Goal: Task Accomplishment & Management: Use online tool/utility

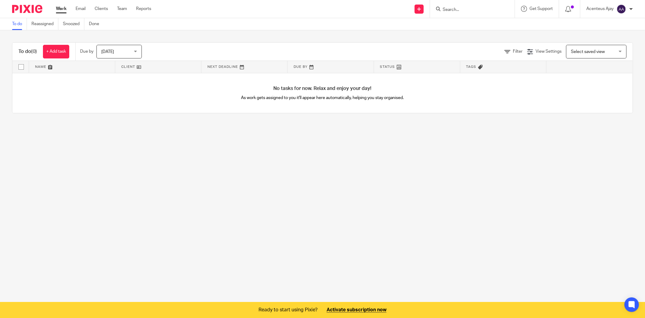
click at [441, 5] on div at bounding box center [472, 9] width 85 height 18
click at [451, 8] on input "Search" at bounding box center [469, 9] width 54 height 5
type input "sandpiper"
click at [470, 25] on link at bounding box center [485, 23] width 89 height 9
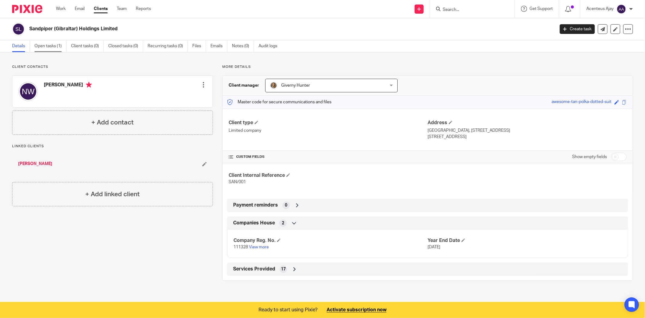
click at [52, 41] on link "Open tasks (1)" at bounding box center [50, 46] width 32 height 12
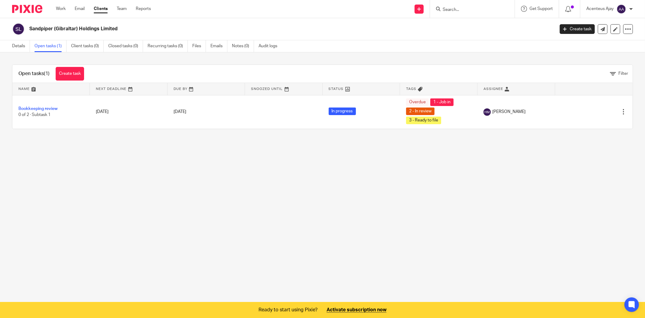
click at [174, 179] on main "Sandpiper (Gibraltar) Holdings Limited Create task Update from Companies House …" at bounding box center [322, 159] width 645 height 318
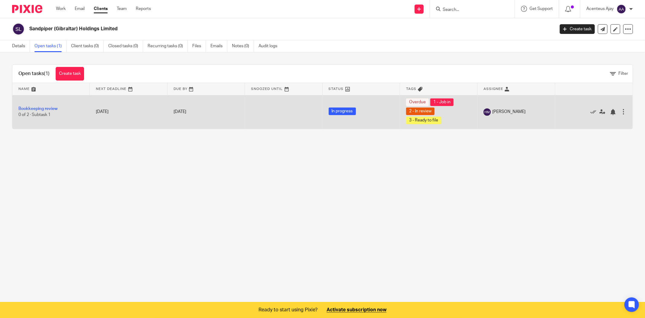
click at [33, 106] on td "Bookkeeping review 0 of 2 · Subtask 1" at bounding box center [50, 112] width 77 height 34
click at [40, 108] on link "Bookkeeping review" at bounding box center [37, 109] width 39 height 4
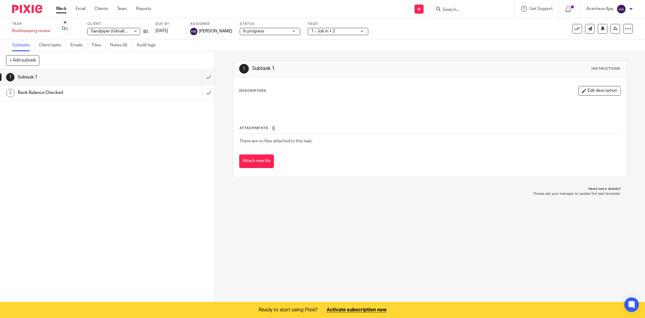
click at [43, 93] on h1 "Bank Balance Checked" at bounding box center [77, 92] width 119 height 9
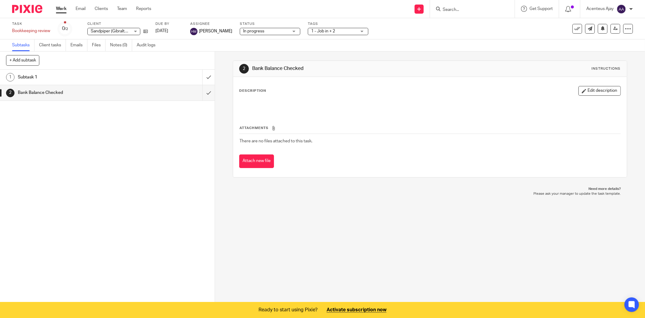
click at [42, 77] on h1 "Subtask 1" at bounding box center [77, 77] width 119 height 9
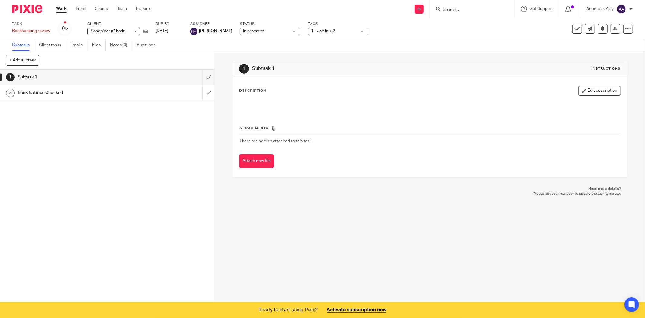
click at [36, 128] on div "1 Subtask 1 2 Bank Balance Checked" at bounding box center [107, 186] width 215 height 233
click at [91, 118] on div "1 Subtask 1 2 Bank Balance Checked" at bounding box center [107, 186] width 215 height 233
click at [61, 97] on link "2 Bank Balance Checked" at bounding box center [101, 92] width 202 height 15
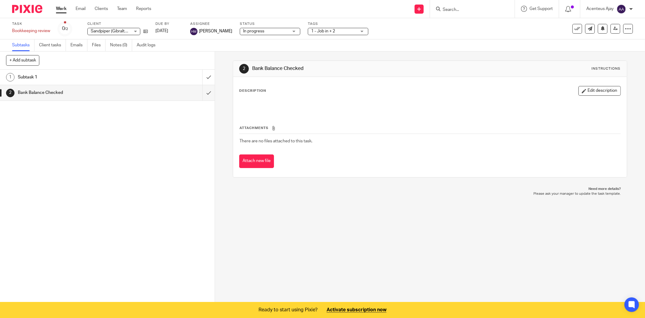
click at [61, 149] on div "1 Subtask 1 2 Bank Balance Checked" at bounding box center [107, 186] width 215 height 233
click at [121, 128] on div "1 Subtask 1 2 Bank Balance Checked" at bounding box center [107, 186] width 215 height 233
click at [141, 175] on div "1 Subtask 1 2 Bank Balance Checked" at bounding box center [107, 186] width 215 height 233
